Goal: Find specific page/section: Find specific page/section

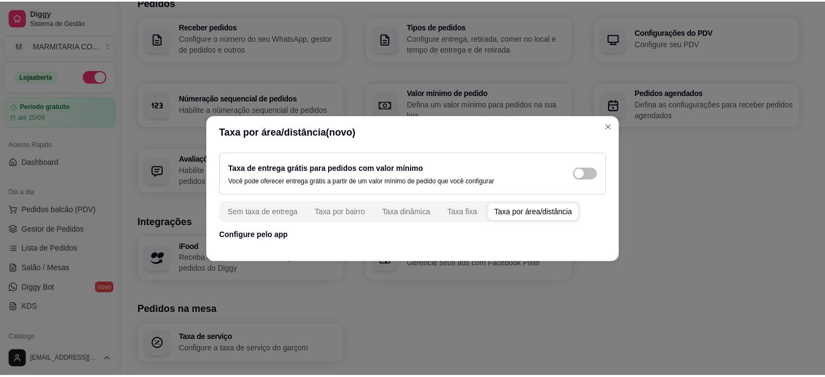
scroll to position [350, 0]
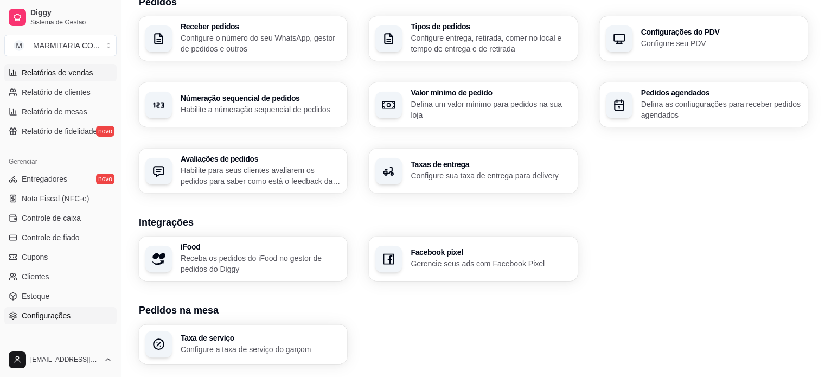
click at [89, 74] on span "Relatórios de vendas" at bounding box center [58, 72] width 72 height 11
select select "ALL"
select select "0"
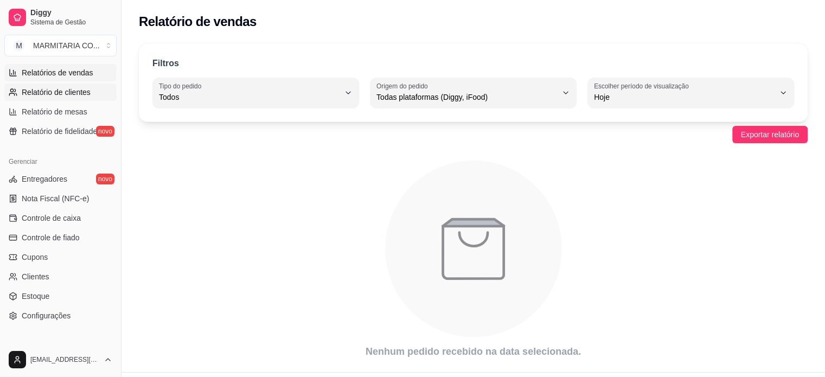
click at [92, 91] on link "Relatório de clientes" at bounding box center [60, 92] width 112 height 17
select select "30"
select select "HIGHEST_TOTAL_SPENT_WITH_ORDERS"
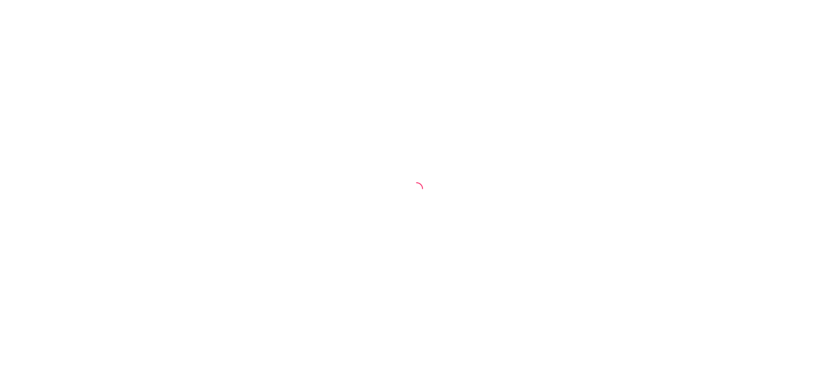
select select "30"
select select "HIGHEST_TOTAL_SPENT_WITH_ORDERS"
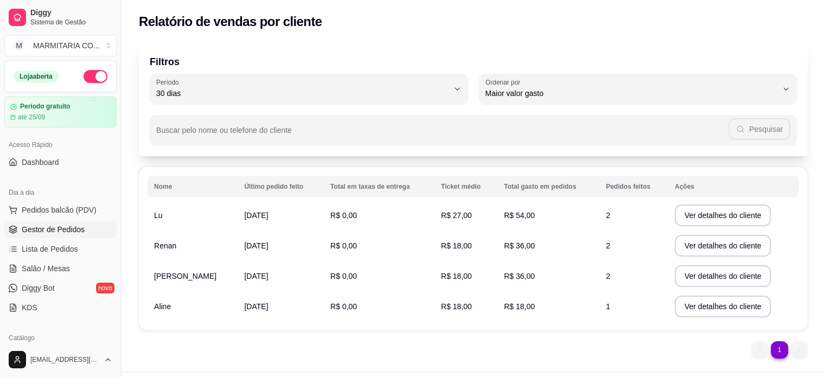
click at [58, 228] on span "Gestor de Pedidos" at bounding box center [53, 229] width 63 height 11
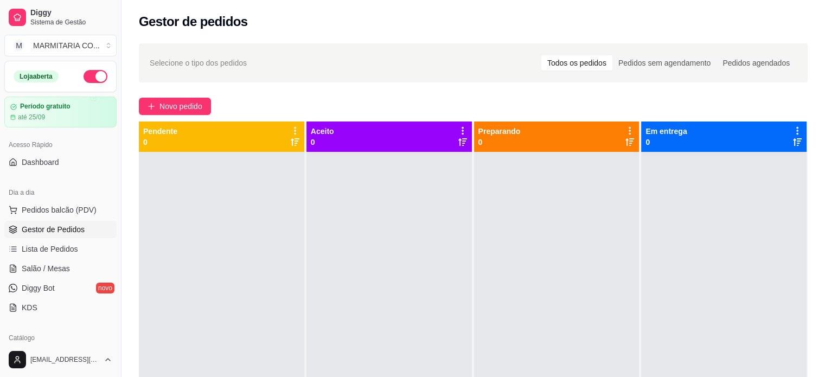
click at [58, 228] on span "Gestor de Pedidos" at bounding box center [53, 229] width 63 height 11
